Goal: Task Accomplishment & Management: Use online tool/utility

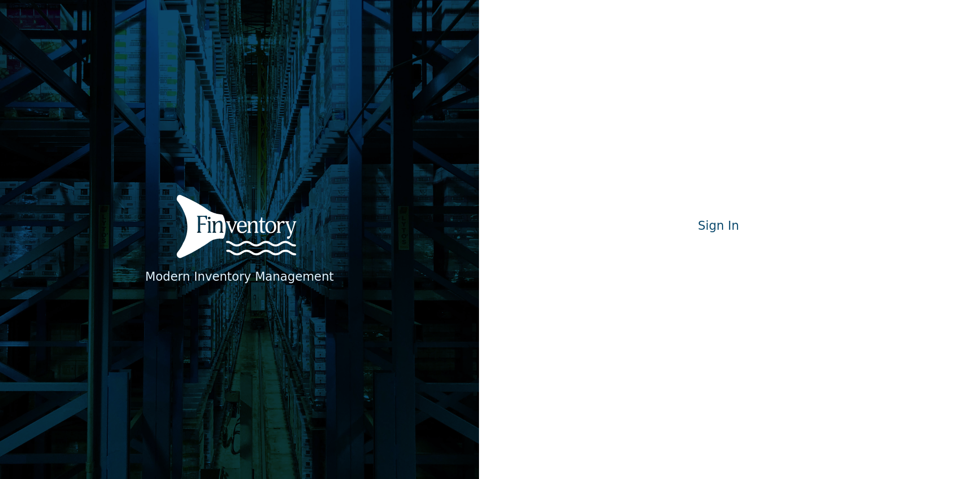
click at [693, 270] on div "Modern Inventory Management Sign In Signing in…" at bounding box center [718, 239] width 479 height 479
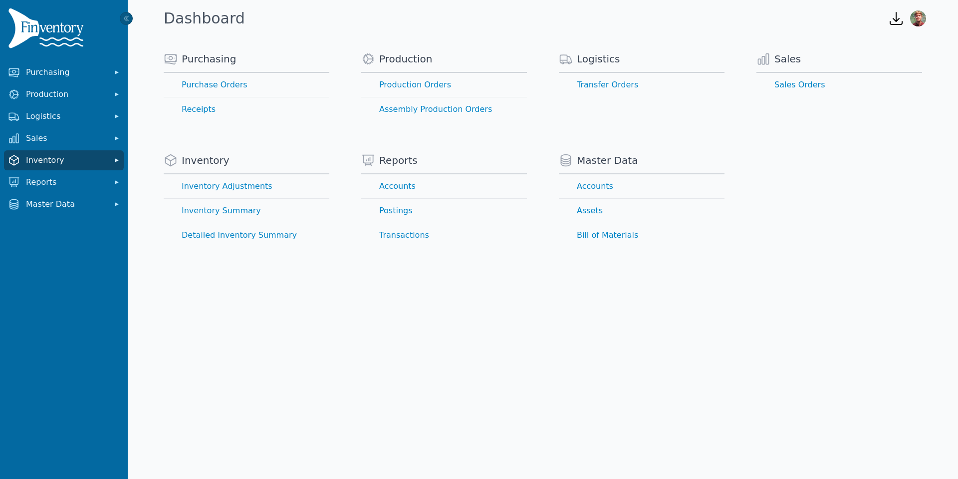
click at [64, 159] on span "Inventory" at bounding box center [66, 160] width 80 height 12
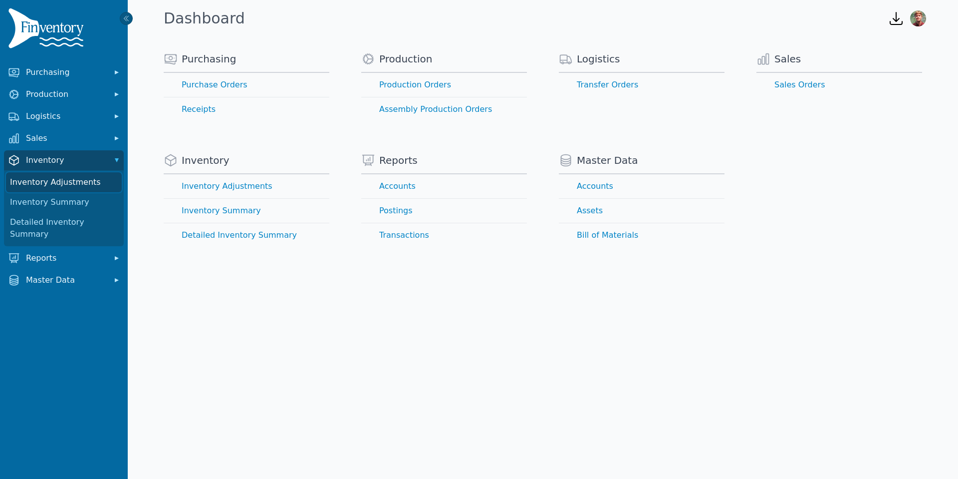
click at [61, 178] on link "Inventory Adjustments" at bounding box center [64, 182] width 116 height 20
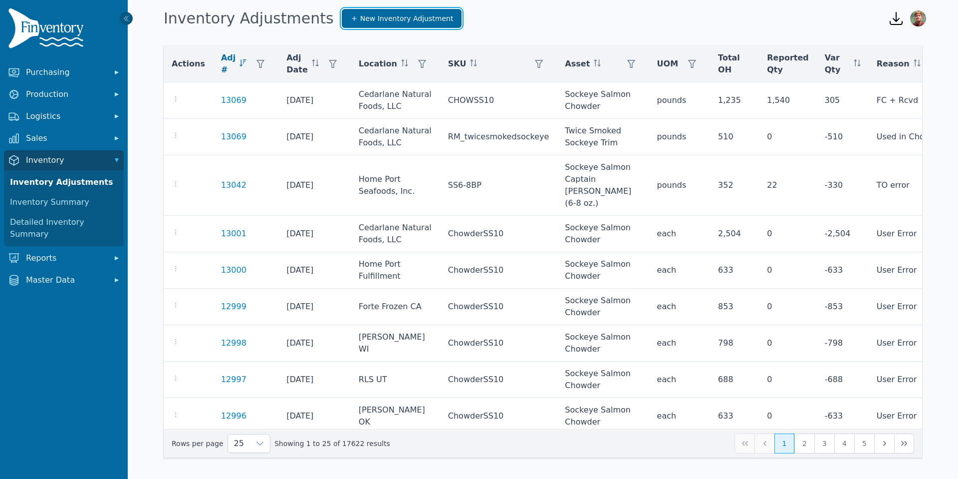
click at [365, 12] on link "New Inventory Adjustment" at bounding box center [402, 18] width 120 height 19
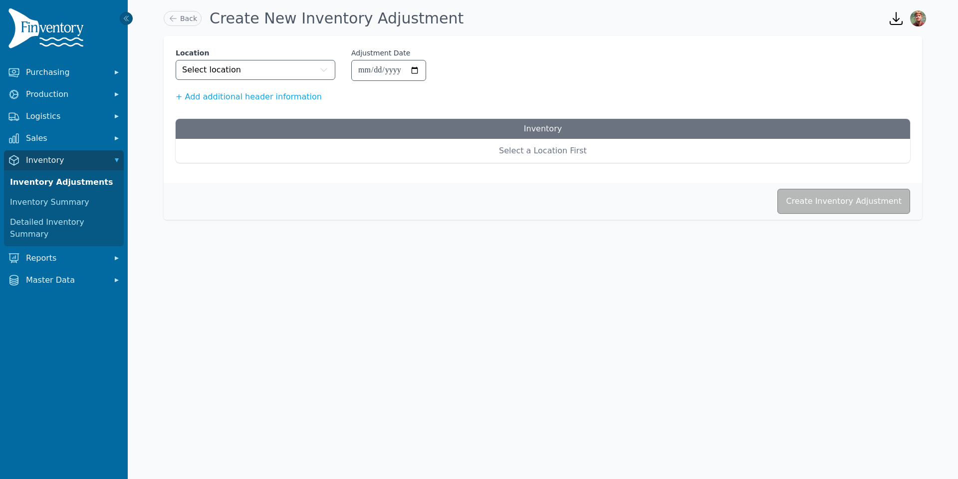
click at [266, 59] on div "Location Select location" at bounding box center [256, 64] width 160 height 32
click at [265, 63] on button "Select location" at bounding box center [256, 70] width 160 height 20
